Goal: Task Accomplishment & Management: Use online tool/utility

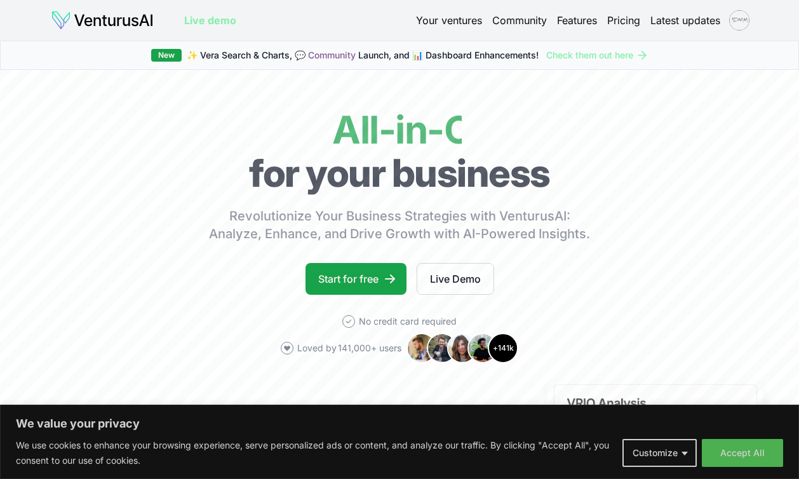
click at [372, 263] on link "Start for free" at bounding box center [356, 279] width 101 height 32
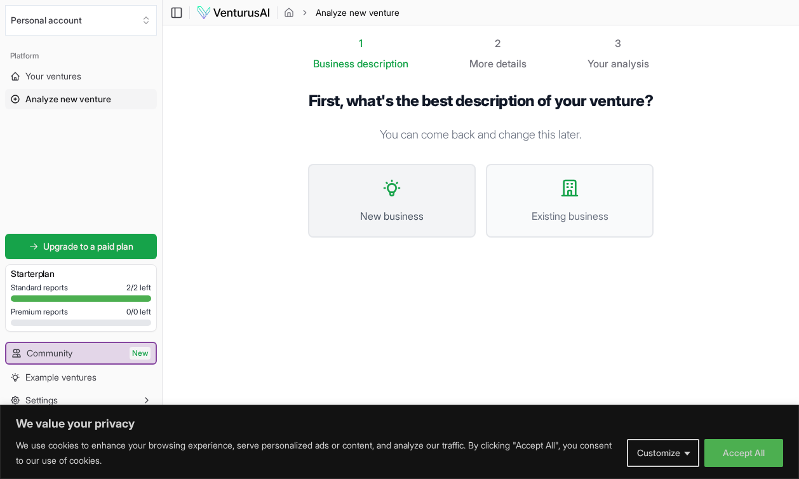
click at [389, 225] on button "New business" at bounding box center [392, 201] width 168 height 74
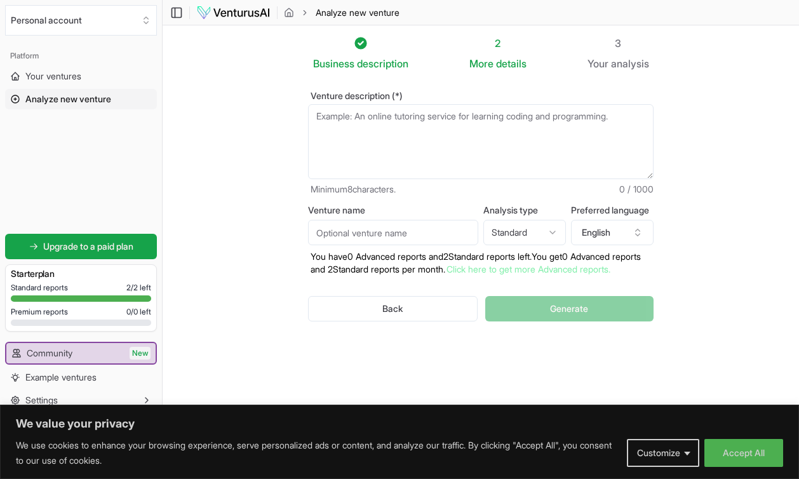
click at [394, 148] on textarea "Venture description (*)" at bounding box center [481, 141] width 346 height 75
click at [386, 150] on textarea "Venture description (*)" at bounding box center [481, 141] width 346 height 75
paste textarea "Lo8i Dol – Sit Ametc Adipis EL Seddoei & Temporinc Utlab Etdolore Ma0a en adm v…"
type textarea "Lo8i Dol – Sit Ametc Adipis EL Seddoei & Temporinc Utlab Etdolore Ma0a en adm v…"
click at [373, 144] on textarea "Venture description (*)" at bounding box center [481, 141] width 346 height 75
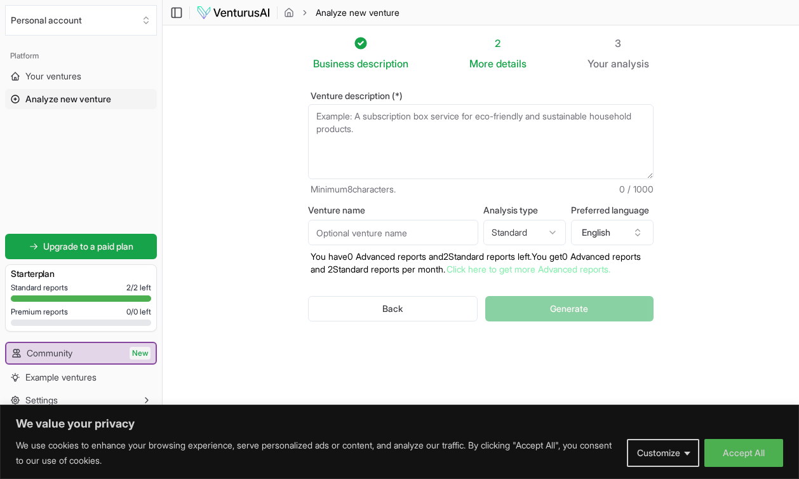
paste textarea "Overview So7a is the worldʼs first bilingual Arabic & English) AI-powered fitn…"
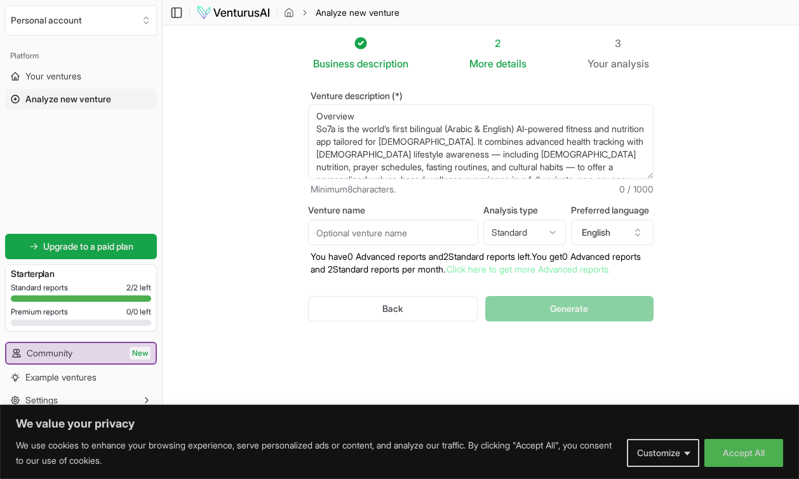
scroll to position [57, 0]
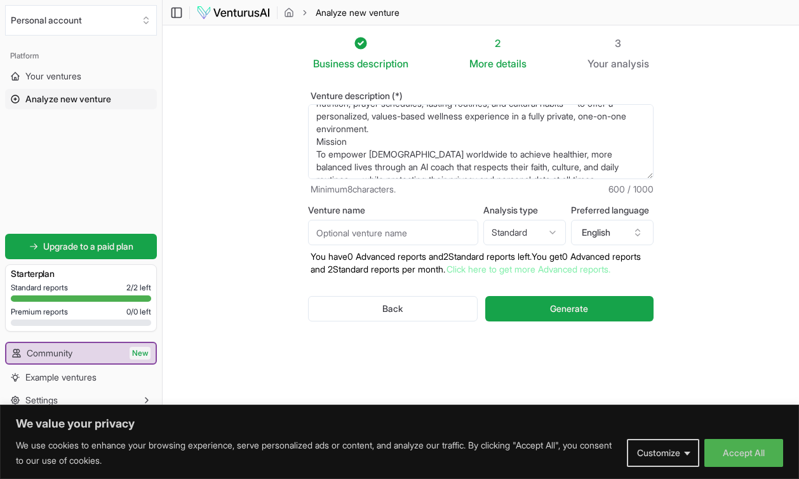
drag, startPoint x: 316, startPoint y: 132, endPoint x: 568, endPoint y: 232, distance: 272.0
click at [568, 232] on form "Venture description (*) Overview So7a is the worldʼs first bilingual Arabic & …" at bounding box center [481, 216] width 346 height 250
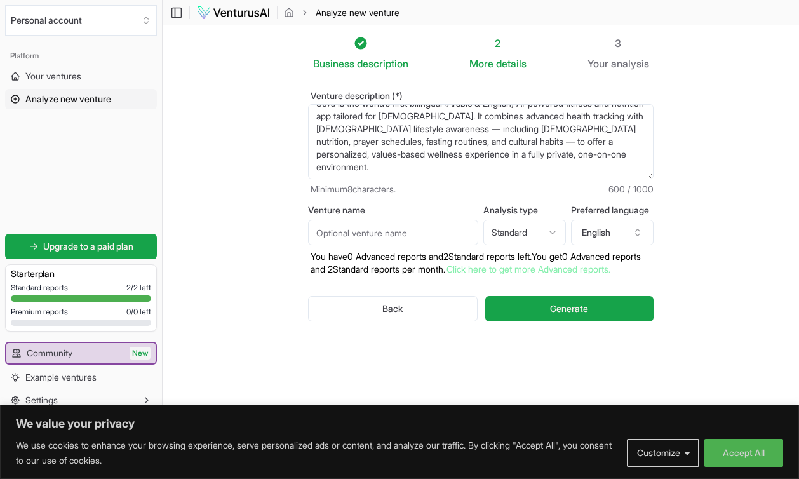
scroll to position [25, 0]
paste textarea "Core Features Phase ● AI Fitness Coach: Personalized workout plans adapting to …"
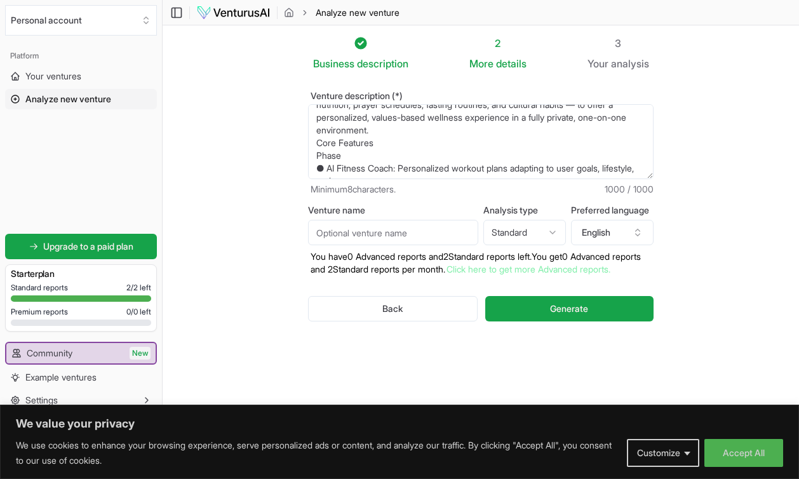
scroll to position [63, 0]
click at [394, 145] on textarea "Overview So7a is the worldʼs first bilingual Arabic & English) AI-powered fitn…" at bounding box center [481, 141] width 346 height 75
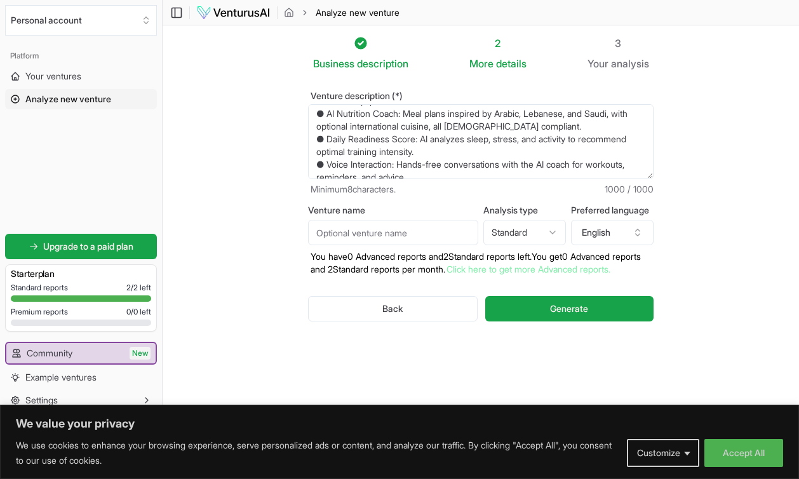
scroll to position [191, 0]
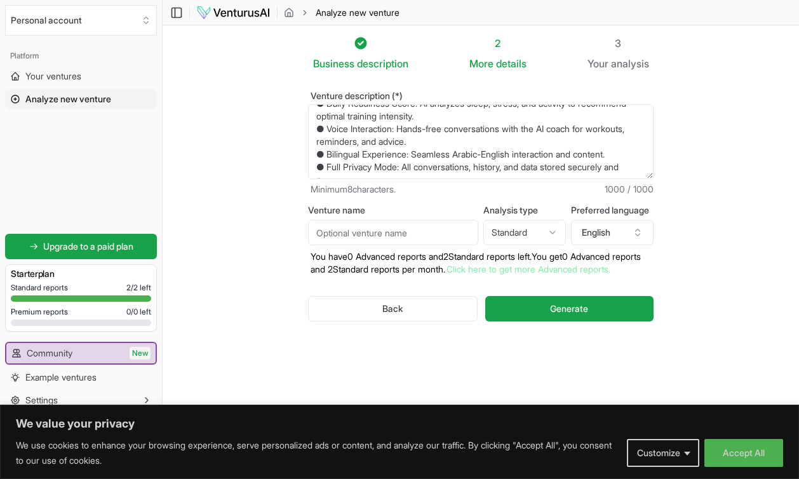
click at [353, 167] on textarea "Overview So7a is the worldʼs first bilingual Arabic & English) AI-powered fitn…" at bounding box center [481, 141] width 346 height 75
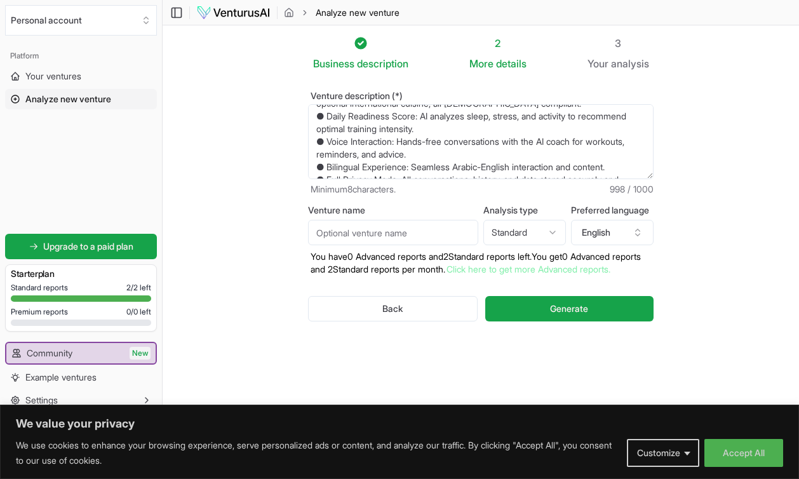
type textarea "Overview So7a is the worldʼs first bilingual Arabic & English) AI-powered fitn…"
click at [408, 232] on input "Venture name" at bounding box center [393, 232] width 170 height 25
type input "So7a Ai"
click at [539, 227] on html "We value your privacy We use cookies to enhance your browsing experience, serve…" at bounding box center [399, 239] width 799 height 479
click at [629, 306] on html "We value your privacy We use cookies to enhance your browsing experience, serve…" at bounding box center [399, 239] width 799 height 479
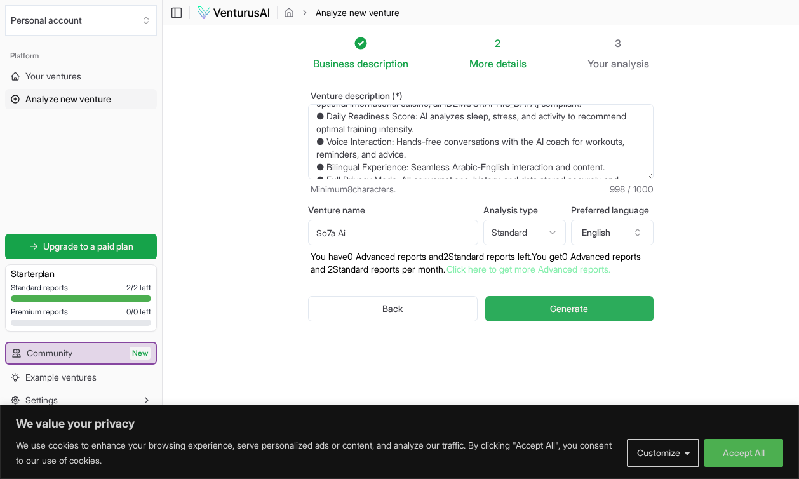
click at [613, 321] on button "Generate" at bounding box center [569, 308] width 168 height 25
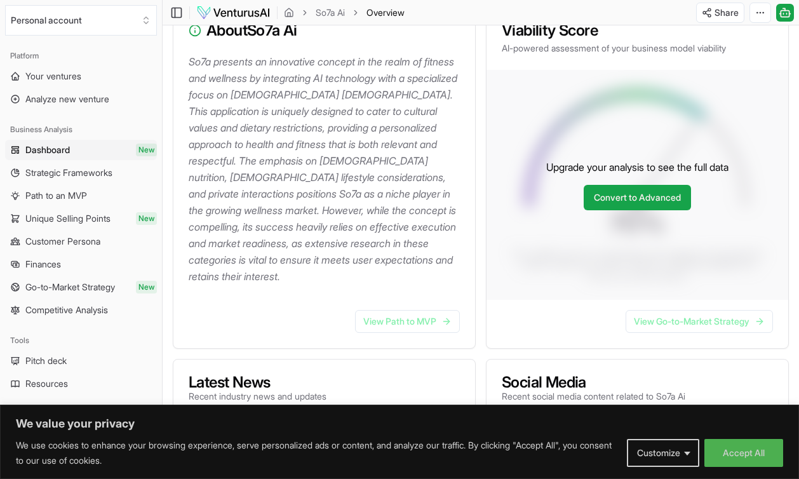
scroll to position [180, 0]
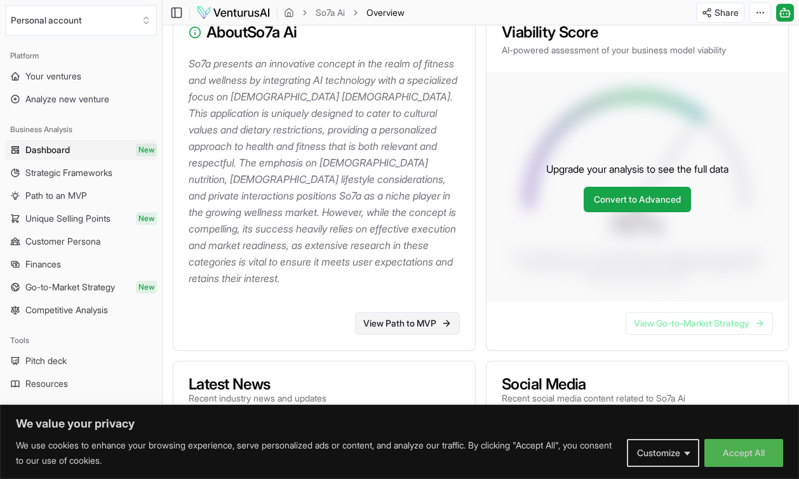
click at [397, 325] on link "View Path to MVP" at bounding box center [407, 323] width 105 height 23
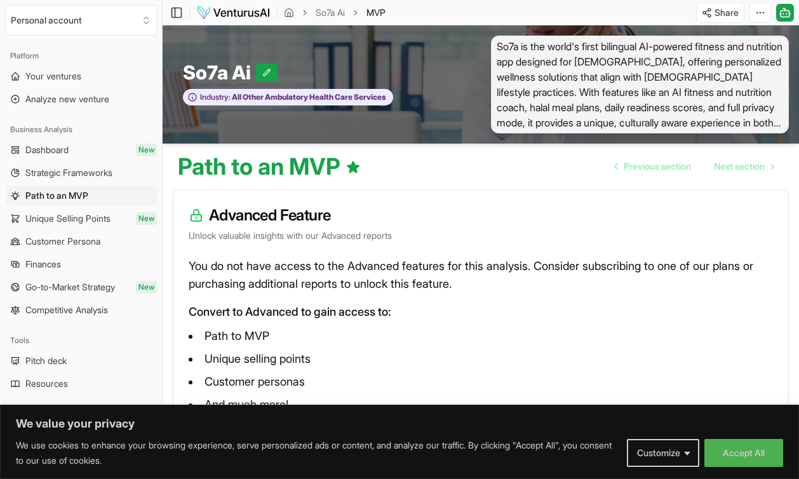
scroll to position [57, 0]
